Goal: Task Accomplishment & Management: Complete application form

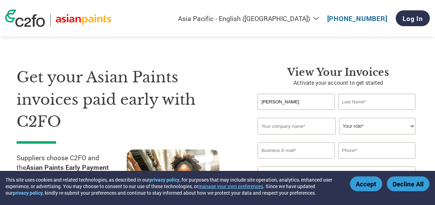
select select "en-IN"
type input "[PERSON_NAME]"
type input "s"
type input "SOLANKI"
click at [267, 134] on input "text" at bounding box center [297, 126] width 78 height 17
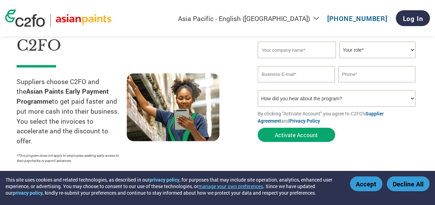
scroll to position [72, 0]
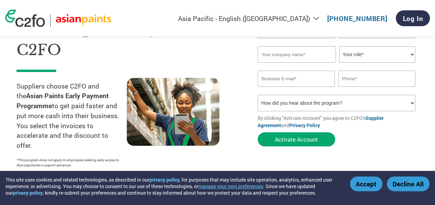
click at [289, 58] on input "text" at bounding box center [297, 54] width 78 height 17
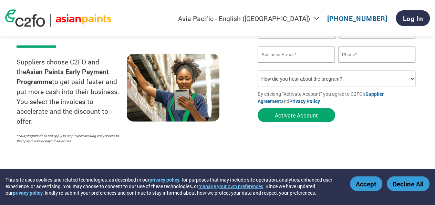
scroll to position [36, 0]
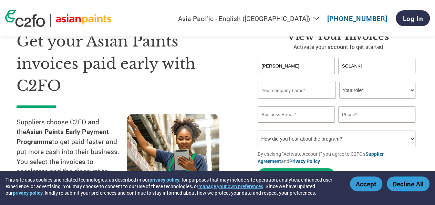
click at [287, 91] on input "text" at bounding box center [297, 90] width 78 height 17
click at [293, 92] on input "text" at bounding box center [297, 90] width 78 height 17
type input "s"
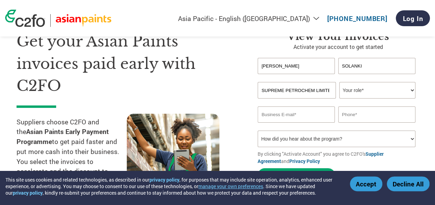
type input "SUPREME PETROCHEM LIMITED"
select select "OTHER"
click option "Other" at bounding box center [0, 0] width 0 height 0
click at [293, 123] on input "email" at bounding box center [296, 114] width 77 height 16
click at [293, 118] on input "email" at bounding box center [296, 114] width 77 height 16
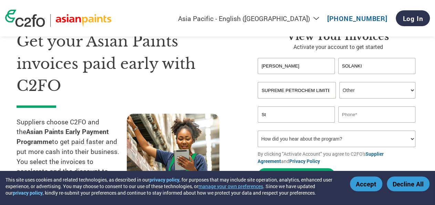
type input "S"
type input "s"
type input "[EMAIL_ADDRESS][DOMAIN_NAME]"
click at [368, 118] on input "text" at bounding box center [376, 114] width 77 height 16
type input "0"
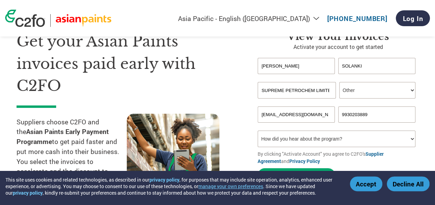
type input "9930203889"
click at [258, 130] on select "How did you hear about the program? Received a letter Email Social Media Online…" at bounding box center [336, 138] width 157 height 17
select select "Other"
click option "Other" at bounding box center [0, 0] width 0 height 0
click at [258, 130] on select "How did you hear about the program? Received a letter Email Social Media Online…" at bounding box center [336, 138] width 157 height 17
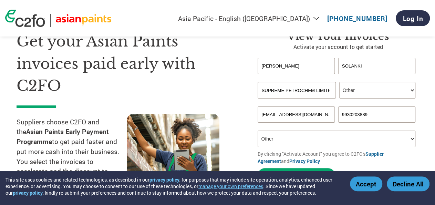
click at [289, 142] on select "How did you hear about the program? Received a letter Email Social Media Online…" at bounding box center [336, 138] width 157 height 17
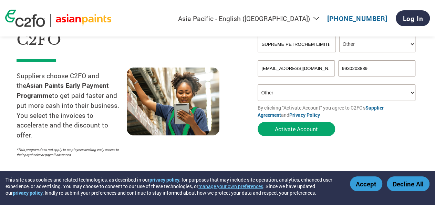
scroll to position [72, 0]
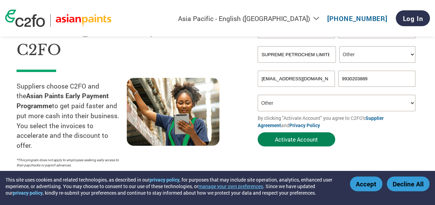
click at [298, 140] on button "Activate Account" at bounding box center [296, 139] width 77 height 14
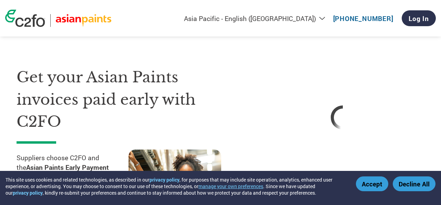
select select "en-IN"
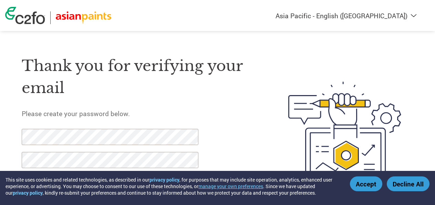
select select "en-IN"
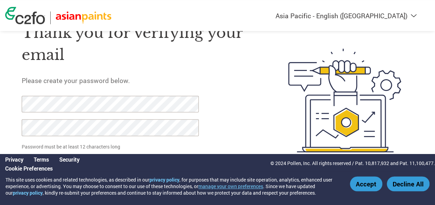
scroll to position [34, 0]
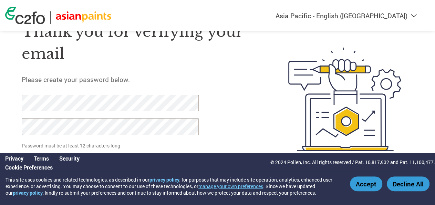
click at [372, 181] on button "Accept" at bounding box center [366, 183] width 32 height 15
click at [355, 183] on button "Accept" at bounding box center [366, 183] width 32 height 15
click at [356, 183] on button "Accept" at bounding box center [366, 183] width 32 height 15
click input "Set Password" at bounding box center [56, 164] width 68 height 14
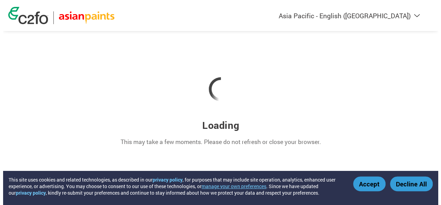
scroll to position [0, 0]
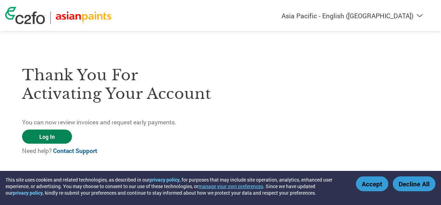
click at [53, 139] on link "Log In" at bounding box center [47, 136] width 50 height 14
